Goal: Information Seeking & Learning: Find specific fact

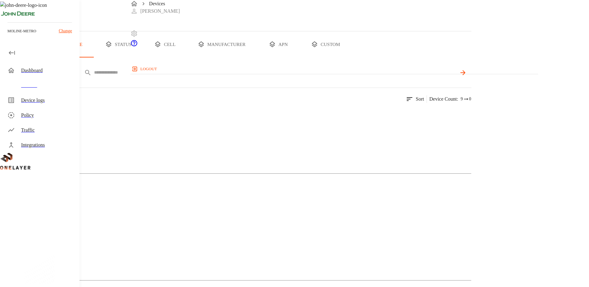
click at [247, 77] on input "text" at bounding box center [275, 72] width 362 height 9
drag, startPoint x: 246, startPoint y: 94, endPoint x: 250, endPoint y: 96, distance: 4.6
click at [246, 77] on input "text" at bounding box center [275, 72] width 362 height 9
paste input "**********"
type input "**********"
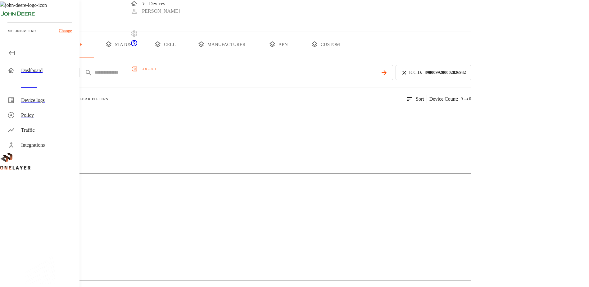
click at [12, 115] on img at bounding box center [12, 115] width 0 height 0
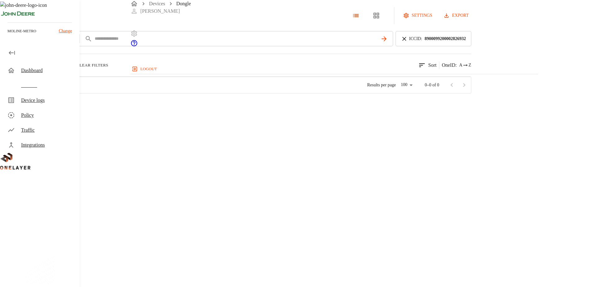
scroll to position [164, 402]
click at [164, 116] on div "microCell #67aa9c92" at bounding box center [116, 105] width 93 height 22
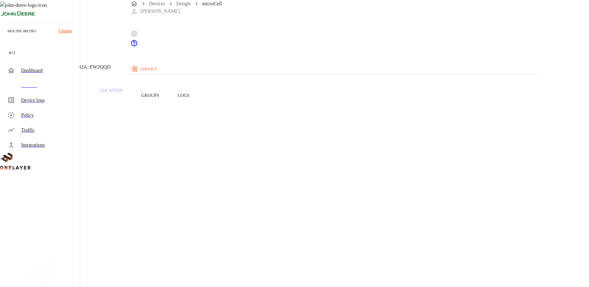
drag, startPoint x: 363, startPoint y: 115, endPoint x: 315, endPoint y: 120, distance: 48.3
copy section "[TECHNICAL_ID]"
drag, startPoint x: 362, startPoint y: 116, endPoint x: 329, endPoint y: 115, distance: 32.6
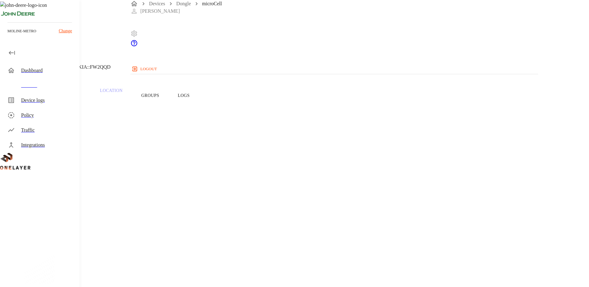
copy p "[TECHNICAL_ID]"
